Goal: Task Accomplishment & Management: Use online tool/utility

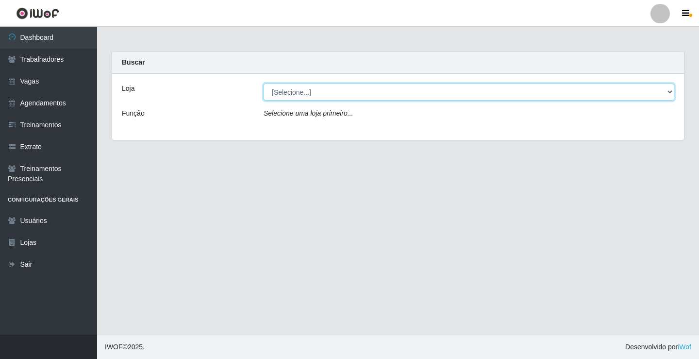
click at [667, 93] on select "[Selecione...] Supermercado VOLLET" at bounding box center [469, 91] width 411 height 17
select select "72"
click at [264, 83] on select "[Selecione...] Supermercado VOLLET" at bounding box center [469, 91] width 411 height 17
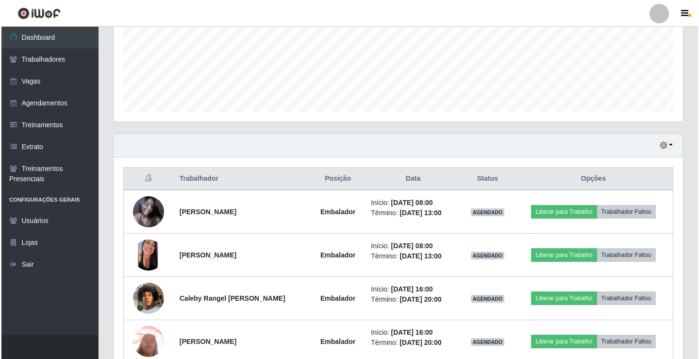
scroll to position [286, 0]
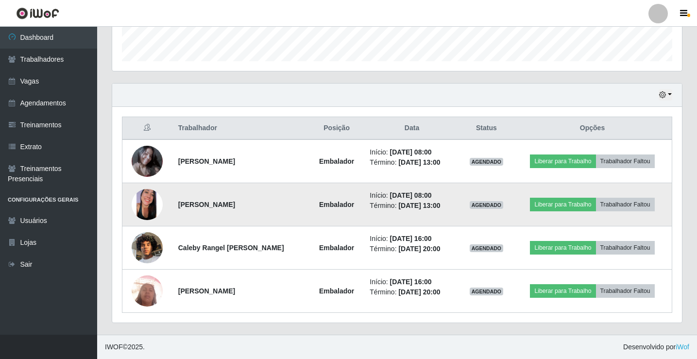
click at [138, 208] on img at bounding box center [147, 204] width 31 height 31
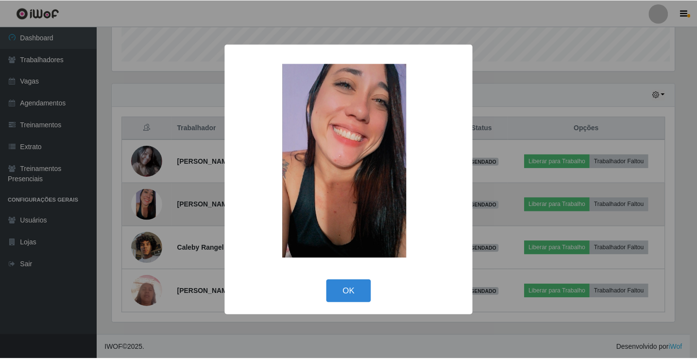
scroll to position [201, 565]
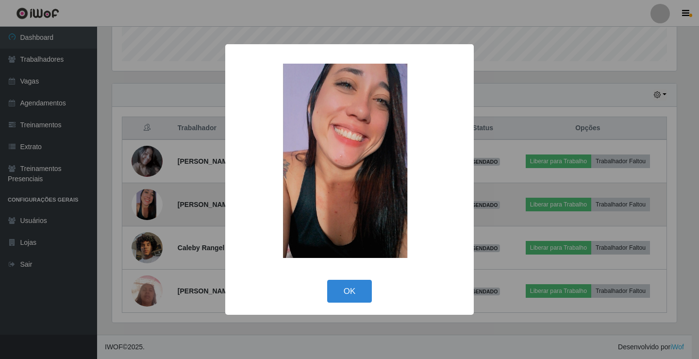
click at [138, 208] on div "× OK Cancel" at bounding box center [349, 179] width 699 height 359
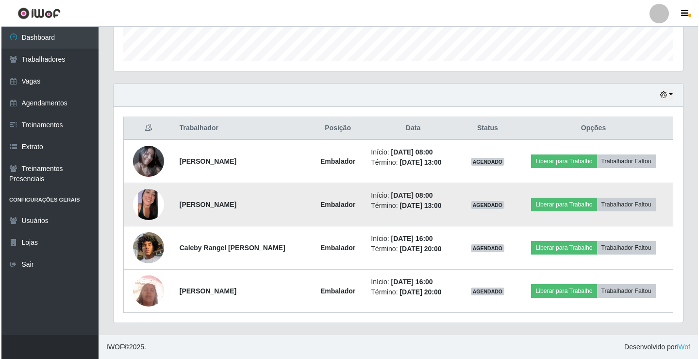
scroll to position [201, 569]
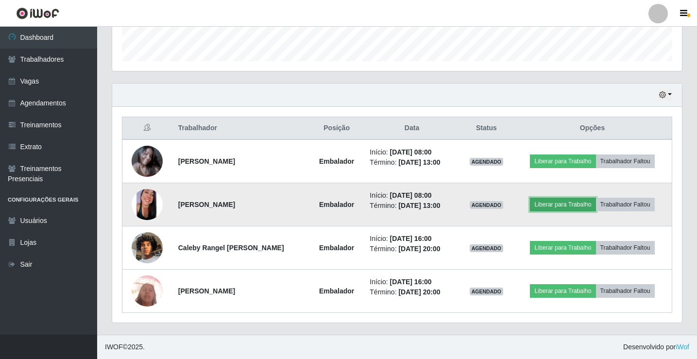
click at [556, 204] on button "Liberar para Trabalho" at bounding box center [563, 205] width 66 height 14
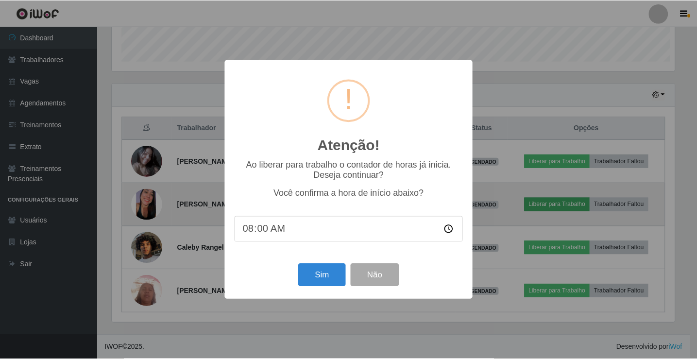
scroll to position [201, 565]
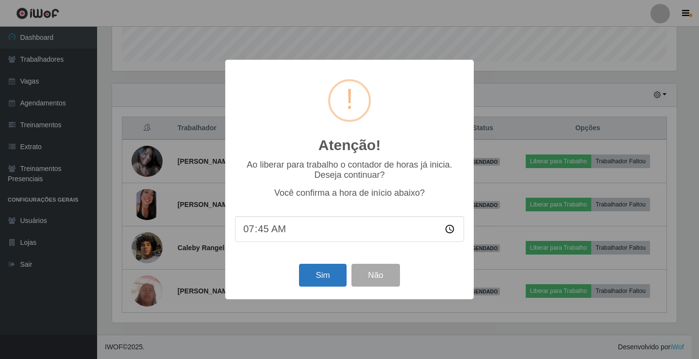
type input "07:55"
click at [317, 274] on button "Sim" at bounding box center [322, 275] width 47 height 23
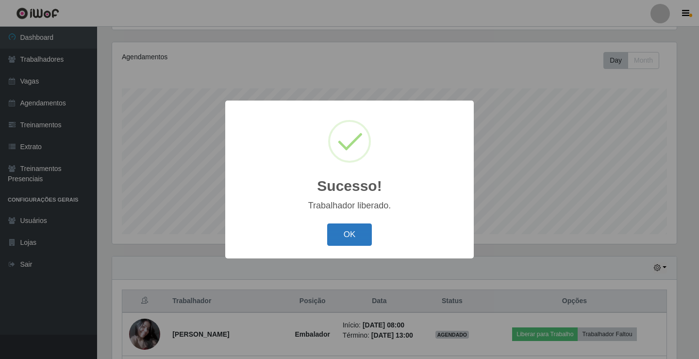
click at [341, 236] on button "OK" at bounding box center [349, 234] width 45 height 23
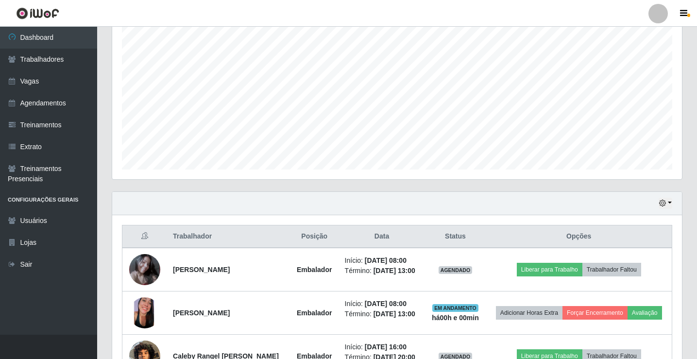
scroll to position [259, 0]
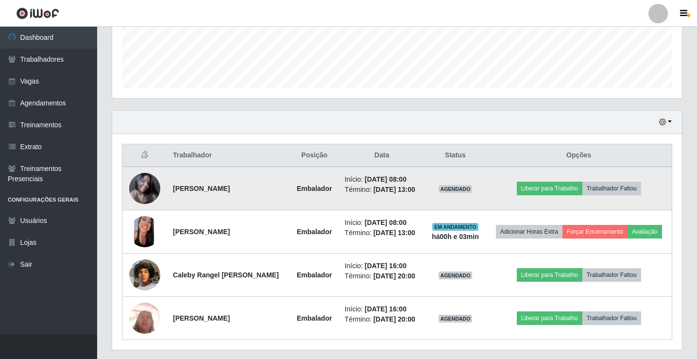
click at [563, 184] on td "Liberar para Trabalho Trabalhador Faltou" at bounding box center [578, 189] width 186 height 44
click at [561, 191] on button "Liberar para Trabalho" at bounding box center [550, 189] width 66 height 14
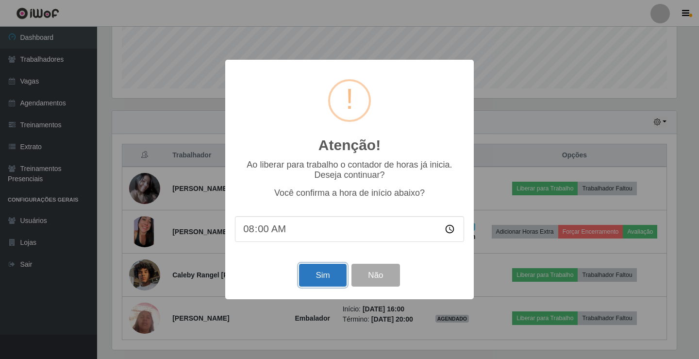
click at [323, 273] on button "Sim" at bounding box center [322, 275] width 47 height 23
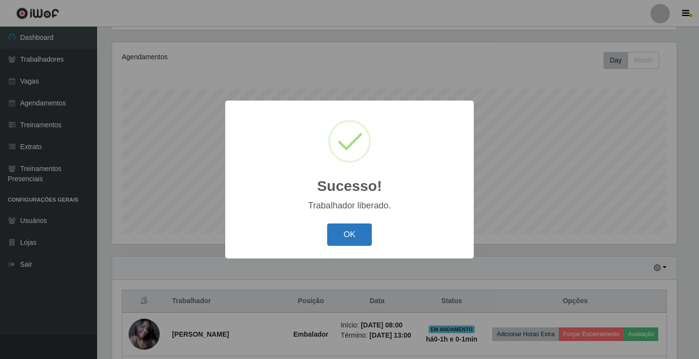
click at [350, 239] on button "OK" at bounding box center [349, 234] width 45 height 23
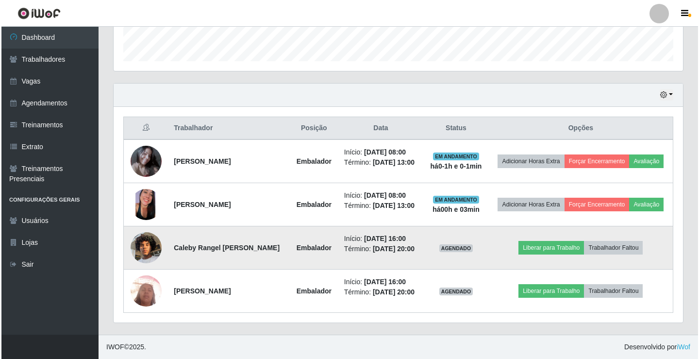
scroll to position [307, 0]
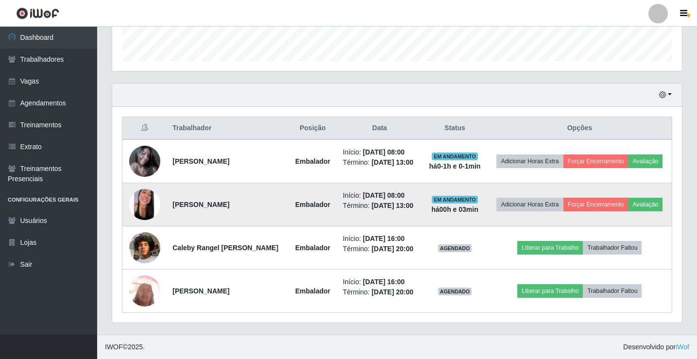
click at [131, 189] on img at bounding box center [144, 204] width 31 height 31
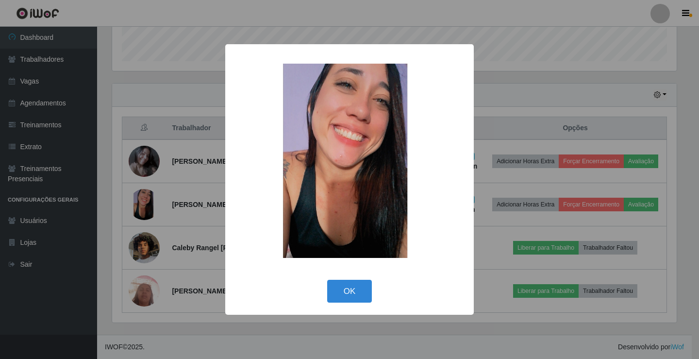
click at [155, 192] on div "× OK Cancel" at bounding box center [349, 179] width 699 height 359
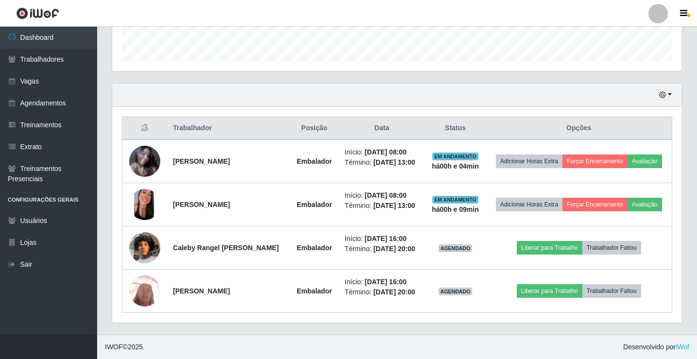
scroll to position [315, 0]
